Goal: Information Seeking & Learning: Compare options

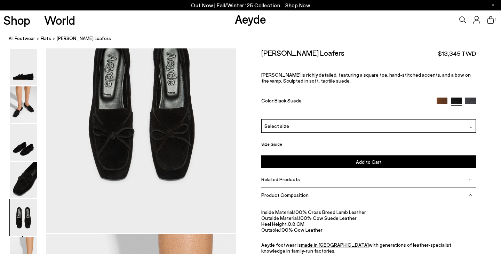
scroll to position [1055, 15]
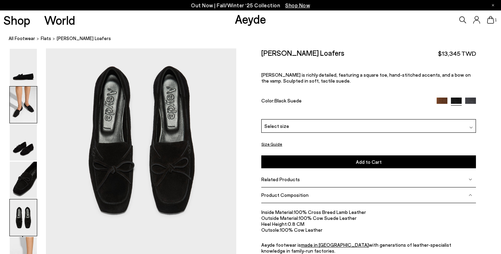
click at [10, 101] on img at bounding box center [23, 104] width 27 height 37
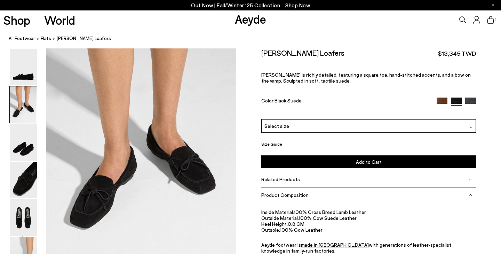
scroll to position [297, 15]
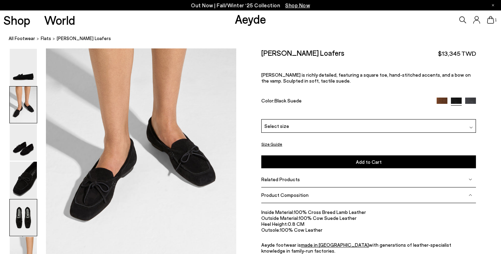
click at [12, 224] on img at bounding box center [23, 217] width 27 height 37
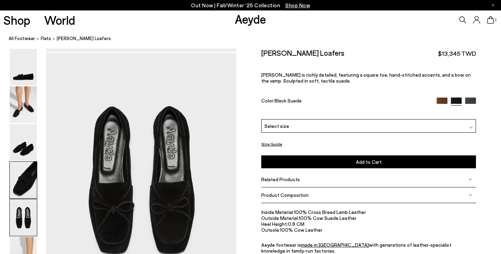
scroll to position [1019, 15]
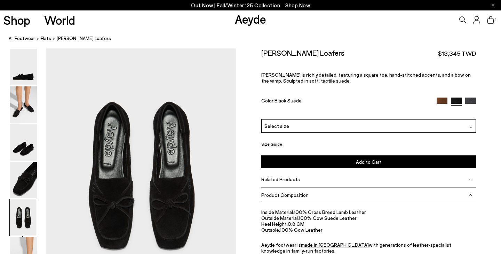
click at [436, 103] on link at bounding box center [441, 100] width 11 height 6
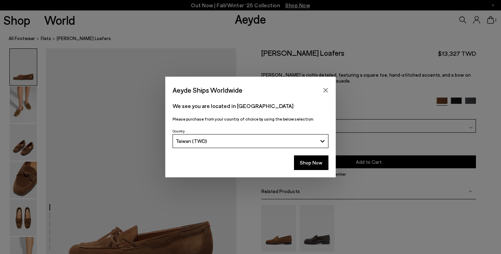
click at [329, 85] on div "Aeyde Ships Worldwide" at bounding box center [250, 86] width 170 height 19
click at [328, 87] on button "Close" at bounding box center [325, 90] width 10 height 10
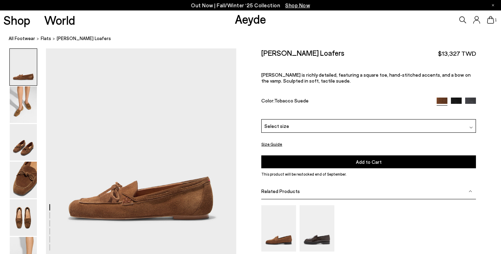
scroll to position [57, 0]
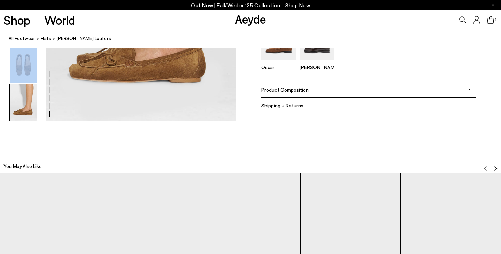
scroll to position [1615, 0]
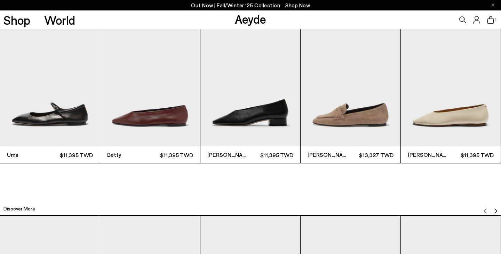
click at [352, 108] on img "4 / 12" at bounding box center [350, 79] width 100 height 133
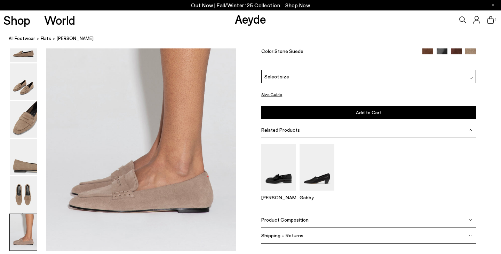
scroll to position [1304, 0]
